Goal: Information Seeking & Learning: Learn about a topic

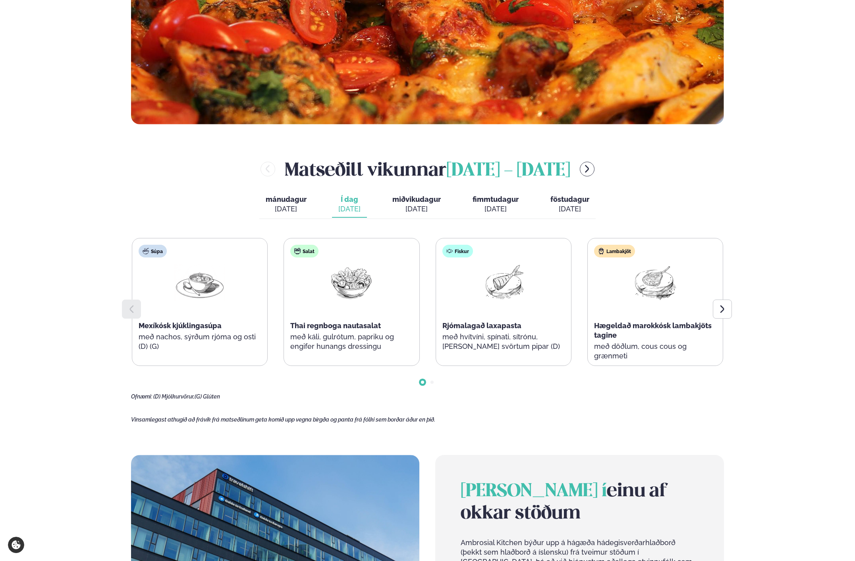
scroll to position [318, 0]
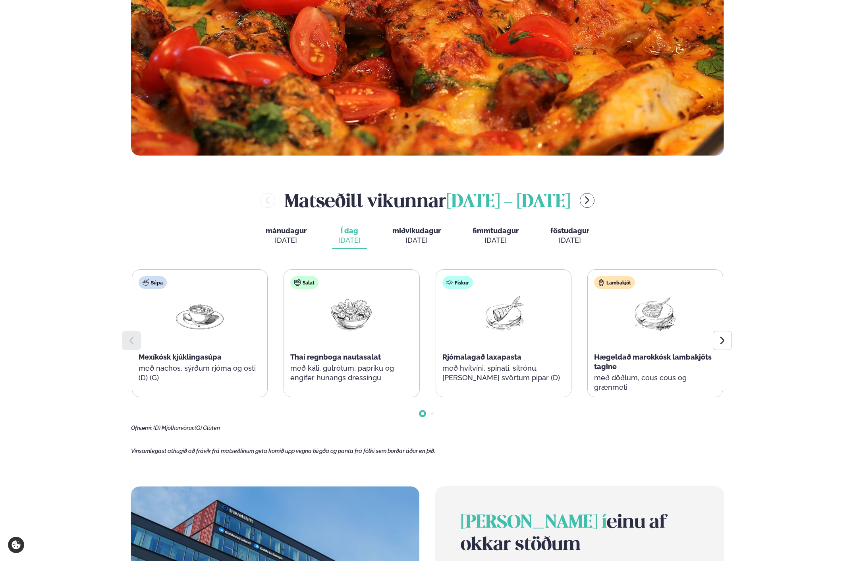
drag, startPoint x: 408, startPoint y: 285, endPoint x: 179, endPoint y: 224, distance: 236.9
click at [179, 224] on div "[PERSON_NAME] [DATE] - [DATE] [PERSON_NAME]. [DATE] Í dag Í d. [DATE] miðvikuda…" at bounding box center [427, 309] width 593 height 244
click at [428, 414] on div at bounding box center [427, 407] width 593 height 20
click at [433, 414] on span "Go to slide 2" at bounding box center [432, 413] width 3 height 3
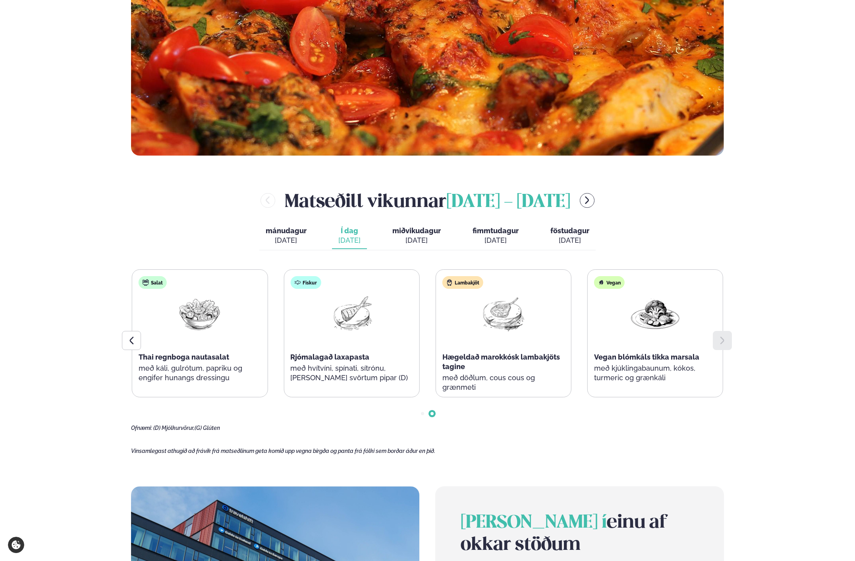
click at [422, 414] on span "Go to slide 1" at bounding box center [422, 413] width 3 height 3
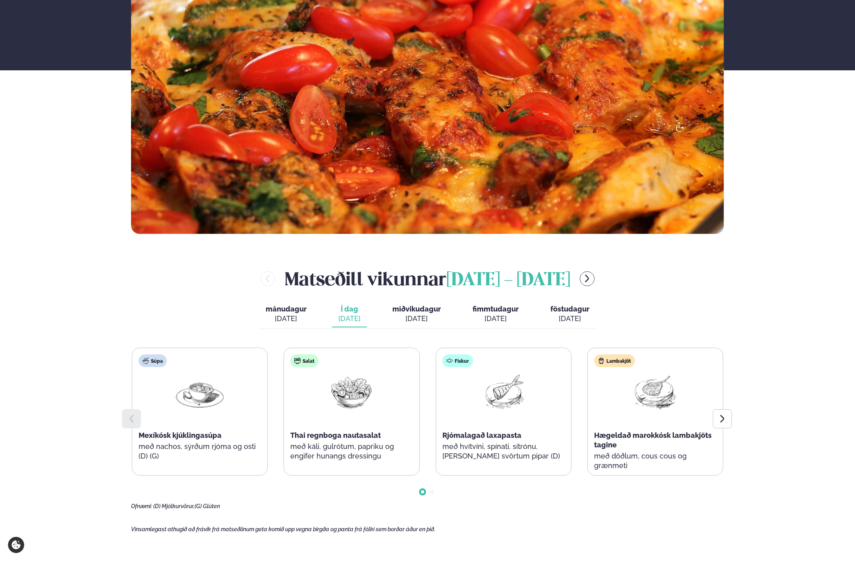
scroll to position [238, 0]
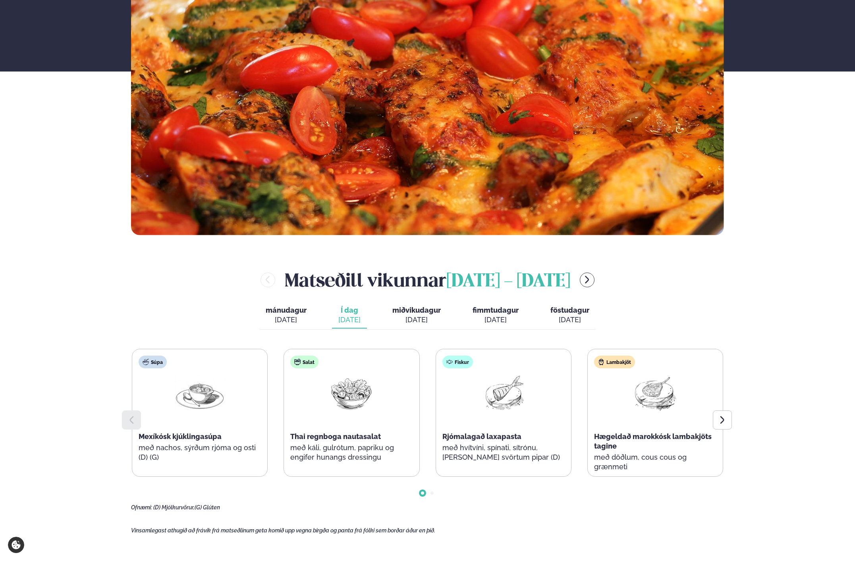
click at [421, 312] on span "miðvikudagur" at bounding box center [416, 310] width 48 height 8
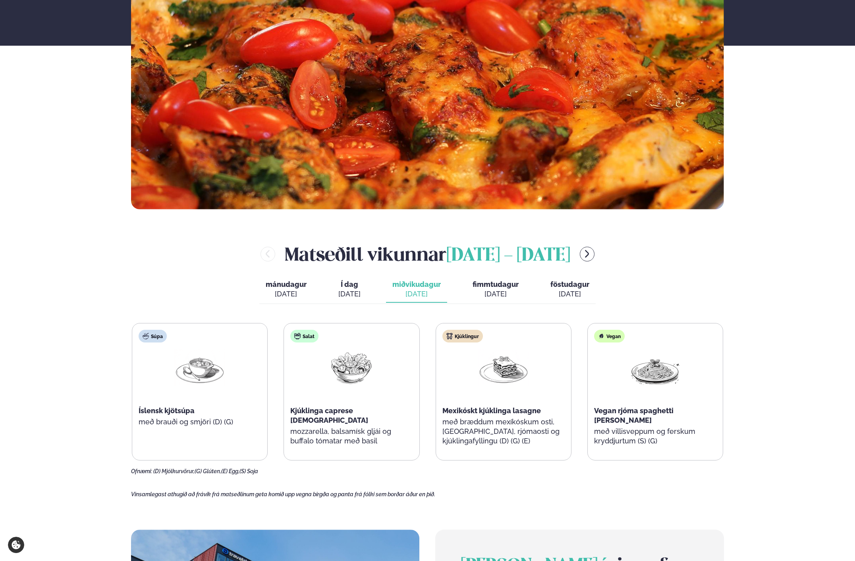
scroll to position [278, 0]
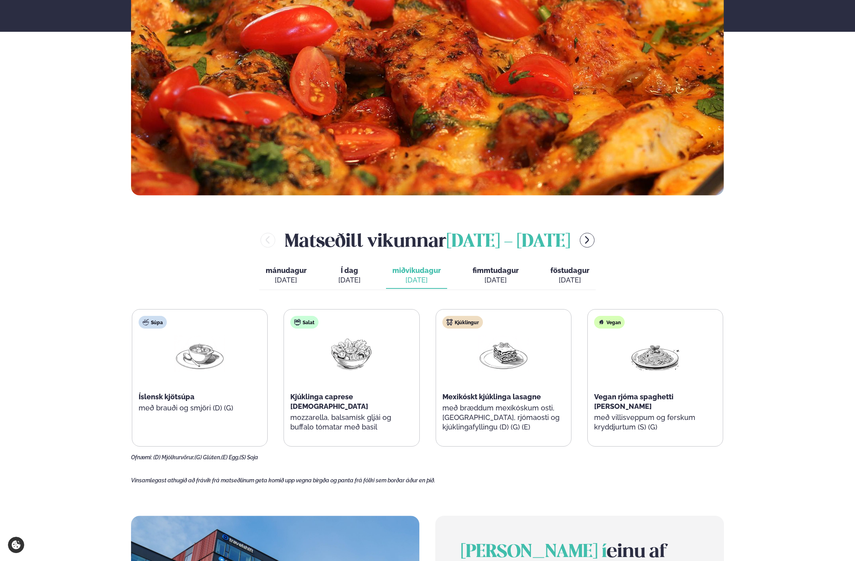
click at [491, 275] on div "[DATE]" at bounding box center [496, 280] width 46 height 10
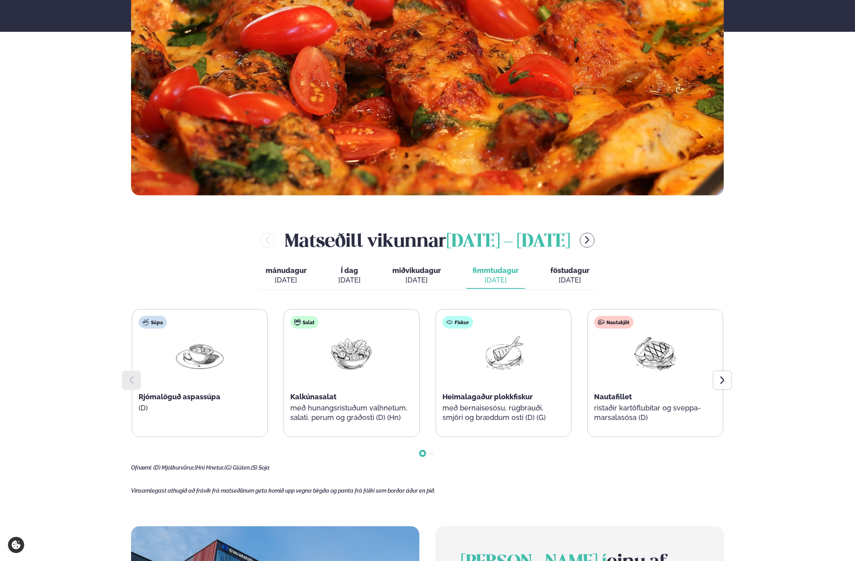
click at [563, 271] on span "föstudagur" at bounding box center [570, 270] width 39 height 8
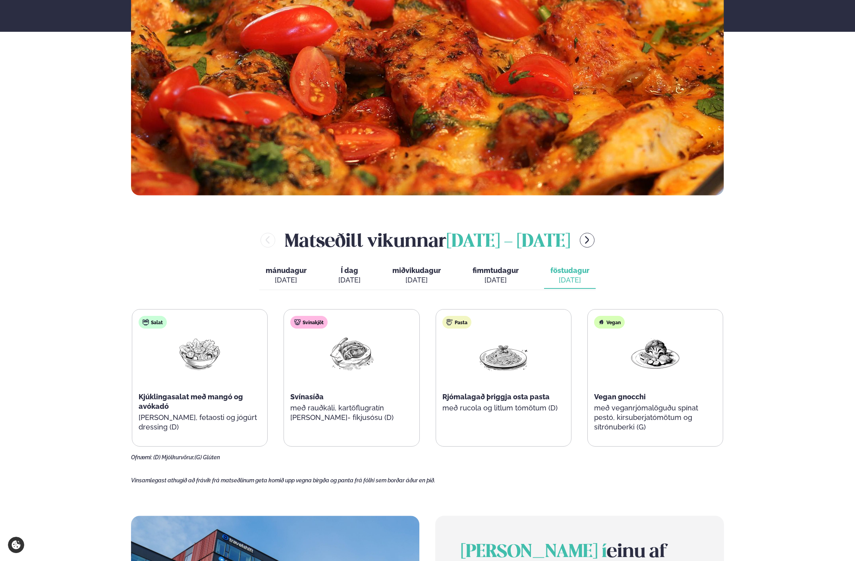
click at [482, 281] on div "[DATE]" at bounding box center [496, 280] width 46 height 10
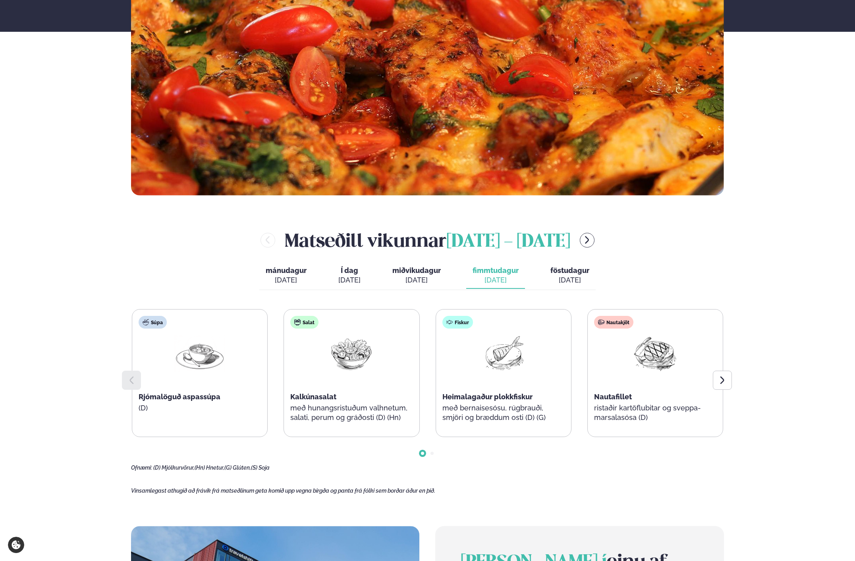
click at [425, 273] on span "miðvikudagur" at bounding box center [416, 270] width 48 height 8
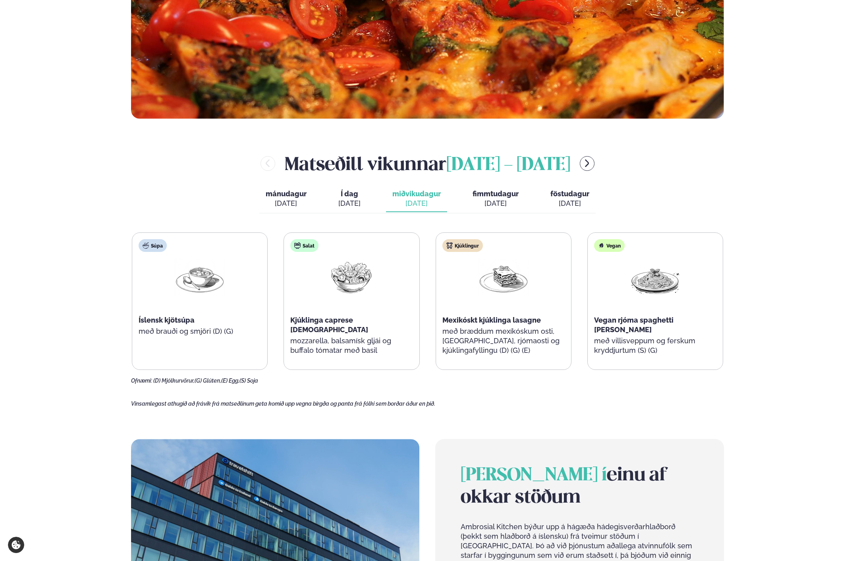
scroll to position [344, 0]
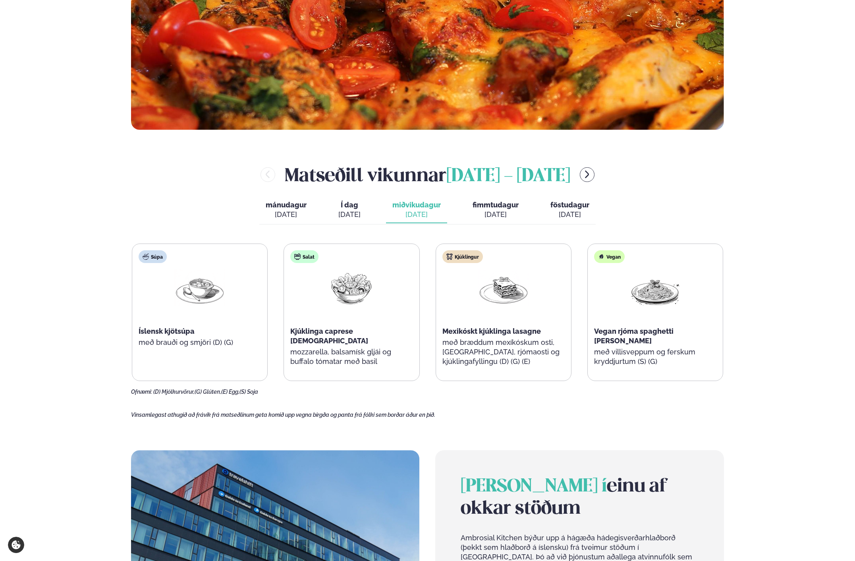
click at [365, 209] on button "Í dag Í d. [DATE]" at bounding box center [349, 210] width 35 height 26
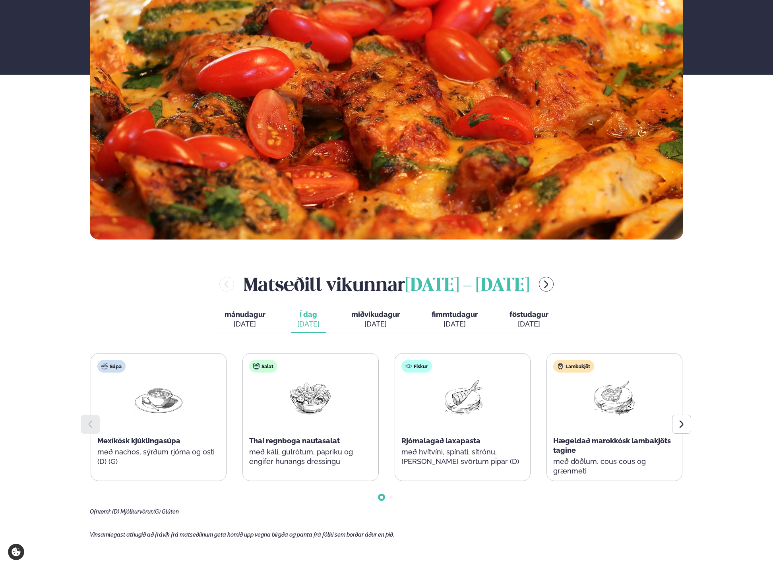
scroll to position [238, 0]
click at [455, 316] on span "fimmtudagur" at bounding box center [454, 314] width 46 height 8
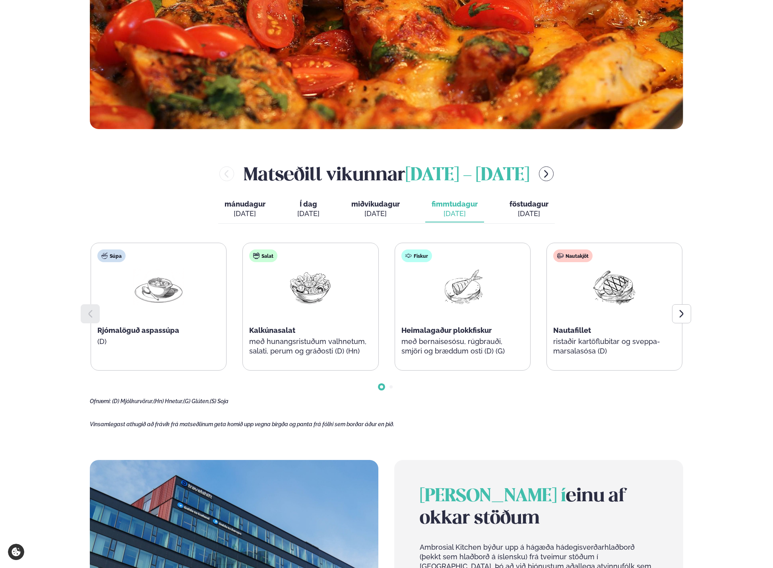
scroll to position [358, 0]
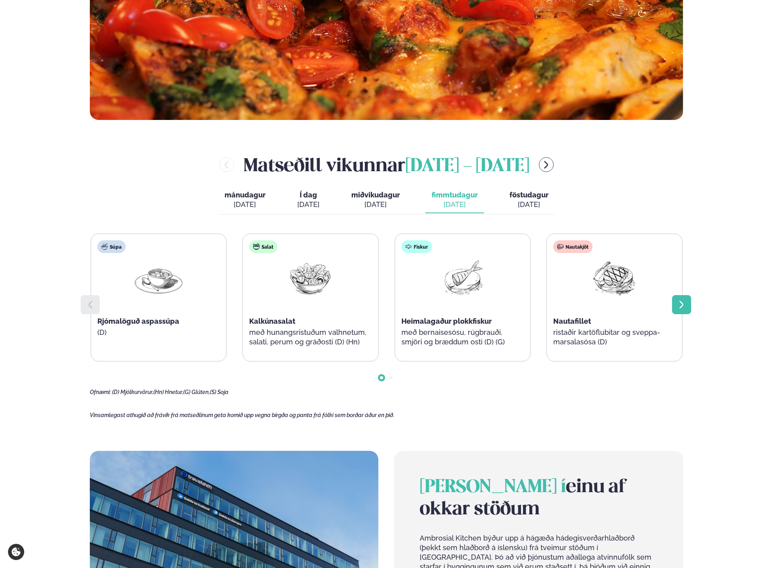
click at [678, 305] on icon at bounding box center [681, 305] width 10 height 10
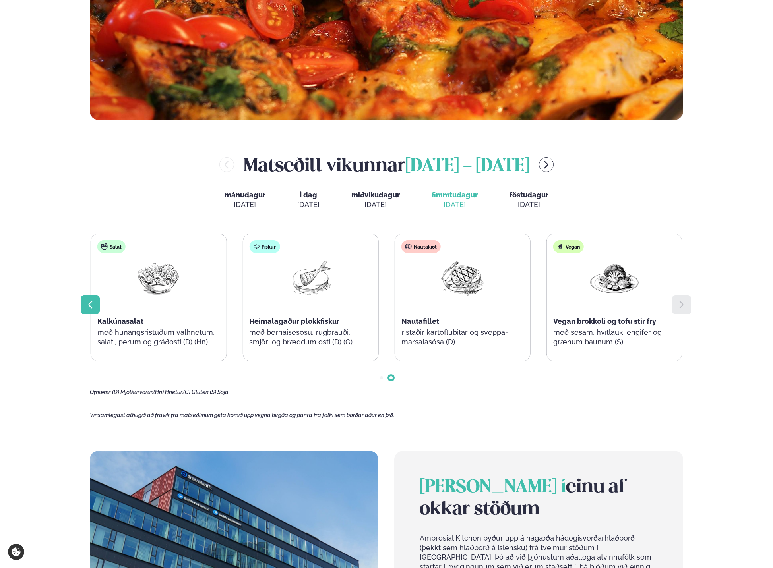
click at [89, 308] on icon at bounding box center [90, 305] width 10 height 10
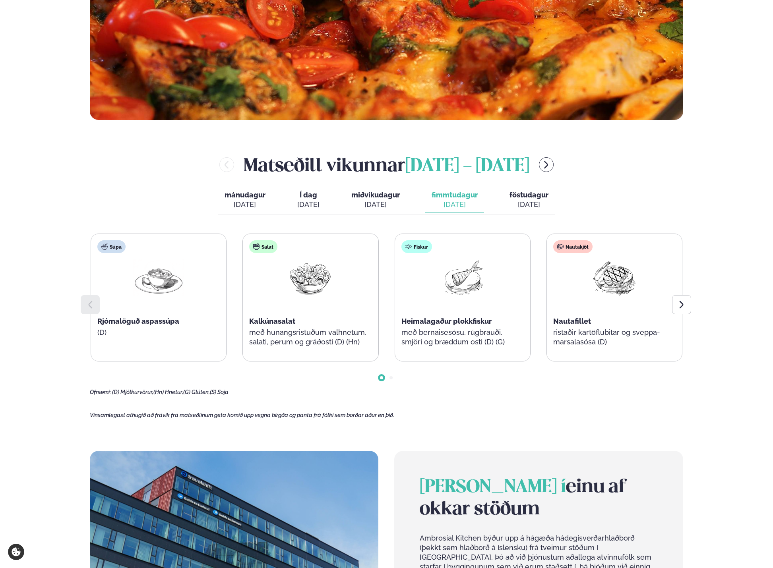
click at [527, 202] on div "[DATE]" at bounding box center [528, 205] width 39 height 10
